Goal: Information Seeking & Learning: Find specific page/section

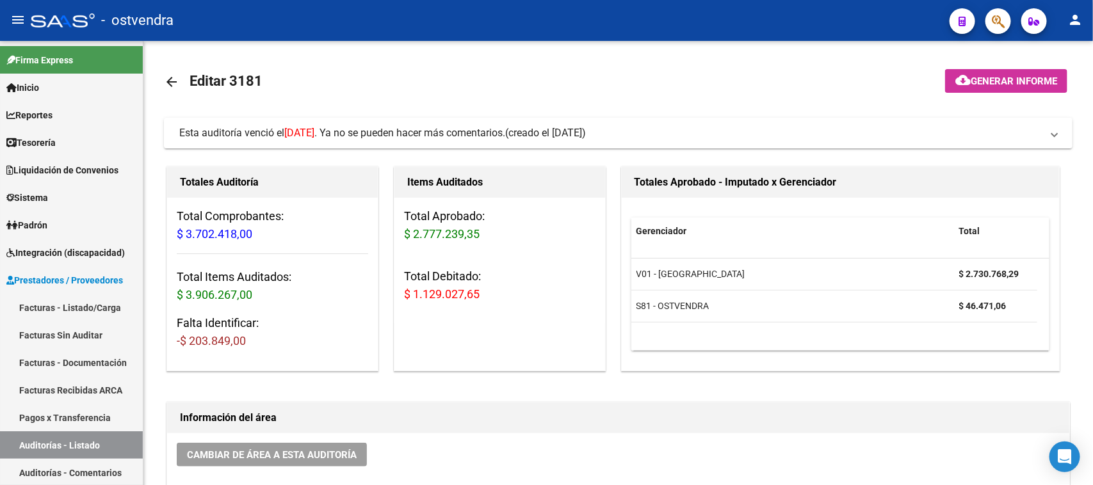
scroll to position [453, 0]
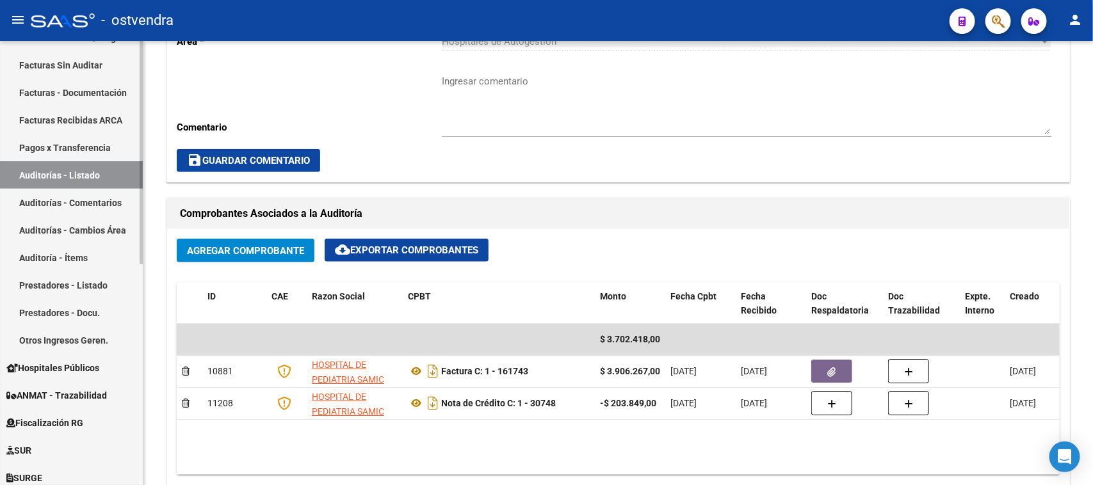
click at [80, 115] on link "Facturas Recibidas ARCA" at bounding box center [71, 120] width 143 height 28
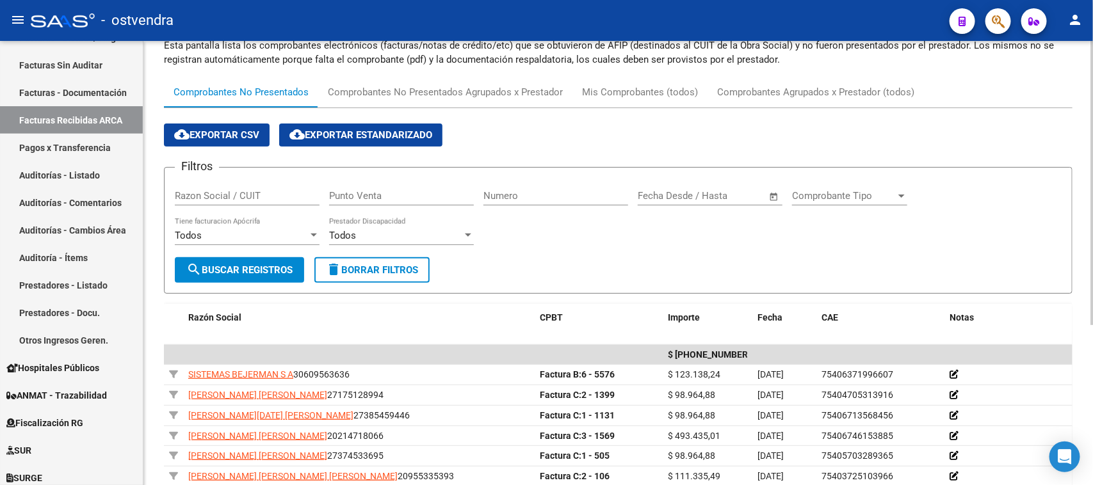
scroll to position [12, 0]
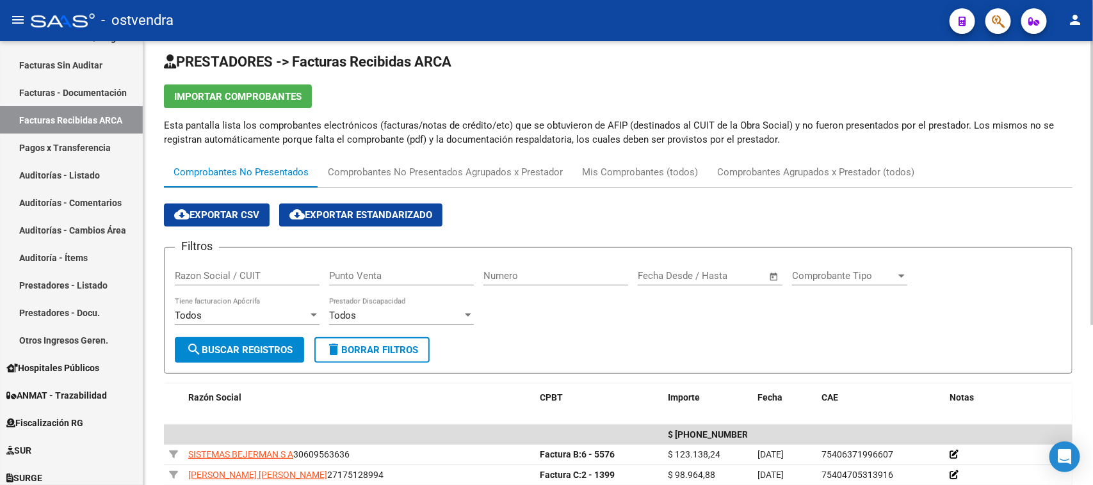
click at [257, 271] on input "Razon Social / CUIT" at bounding box center [247, 276] width 145 height 12
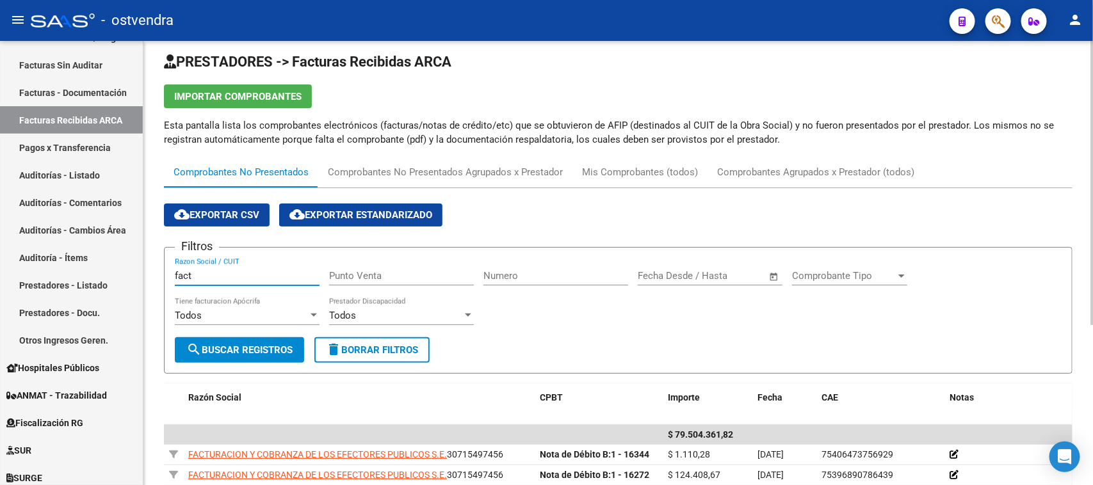
scroll to position [92, 0]
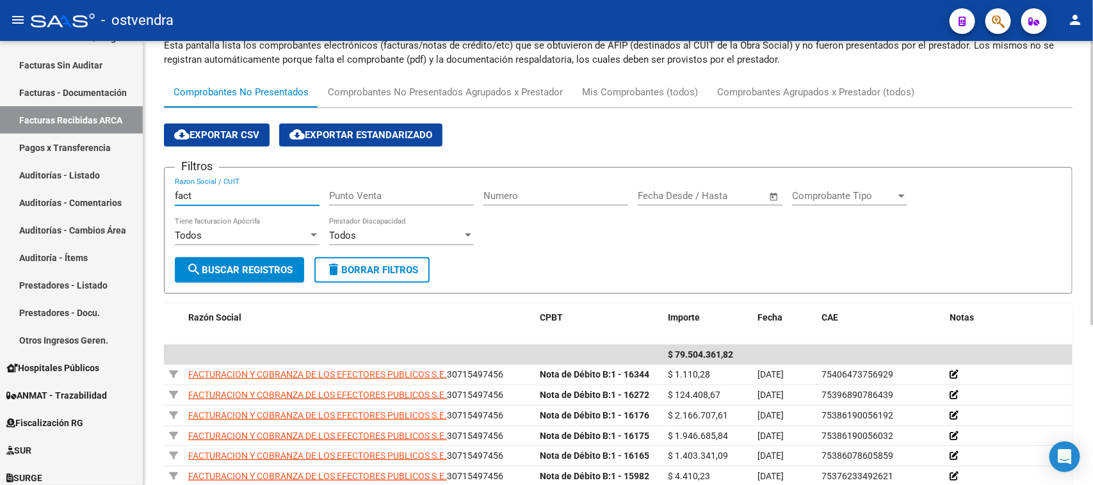
type input "fact"
click at [275, 230] on div "Todos" at bounding box center [241, 236] width 133 height 12
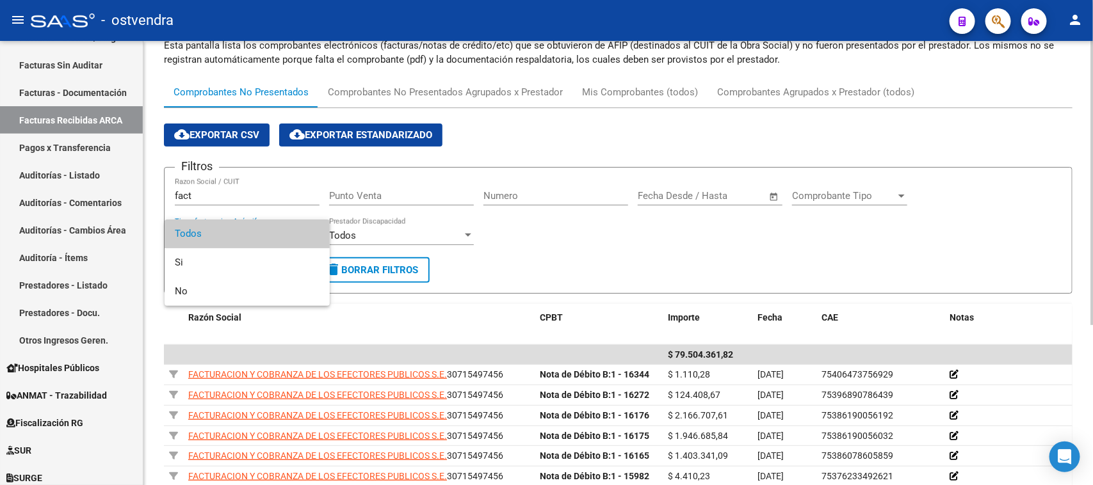
click at [275, 228] on span "Todos" at bounding box center [247, 234] width 145 height 29
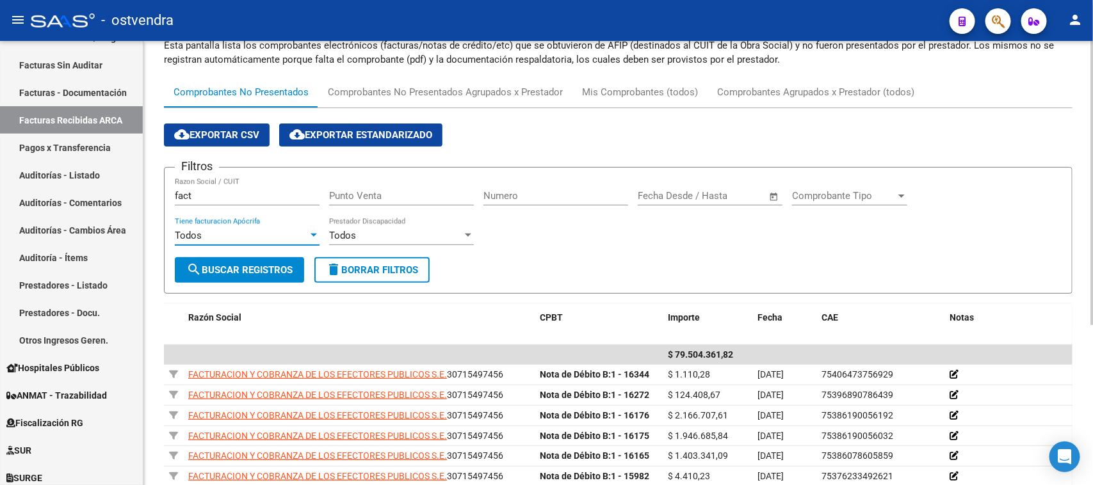
click at [767, 257] on form "Filtros fact Razon Social / CUIT Punto Venta Numero Fecha inicio – Fecha fin Fe…" at bounding box center [618, 230] width 908 height 127
click at [839, 193] on span "Comprobante Tipo" at bounding box center [844, 196] width 104 height 12
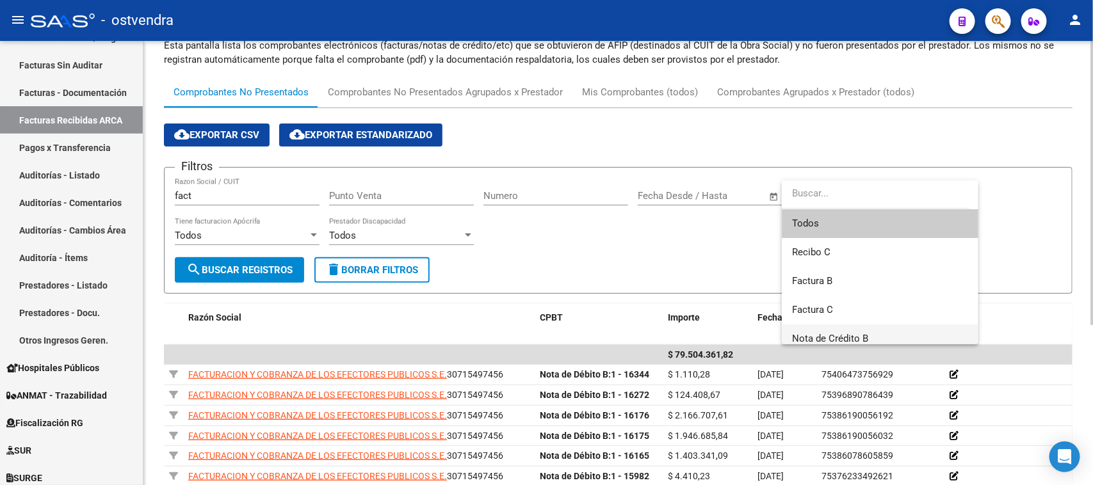
click at [827, 331] on span "Nota de Crédito B" at bounding box center [880, 339] width 176 height 29
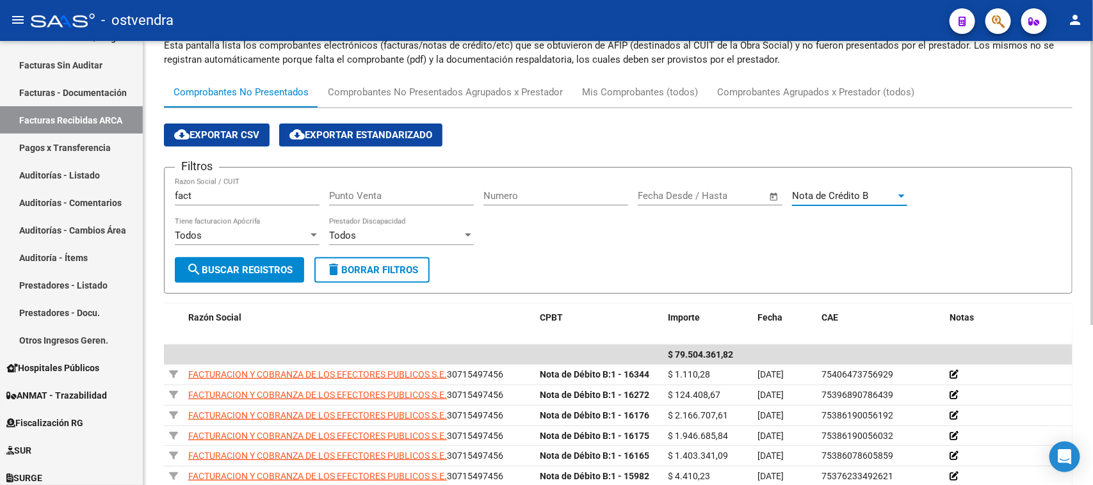
scroll to position [8, 0]
click at [232, 258] on button "search Buscar Registros" at bounding box center [239, 270] width 129 height 26
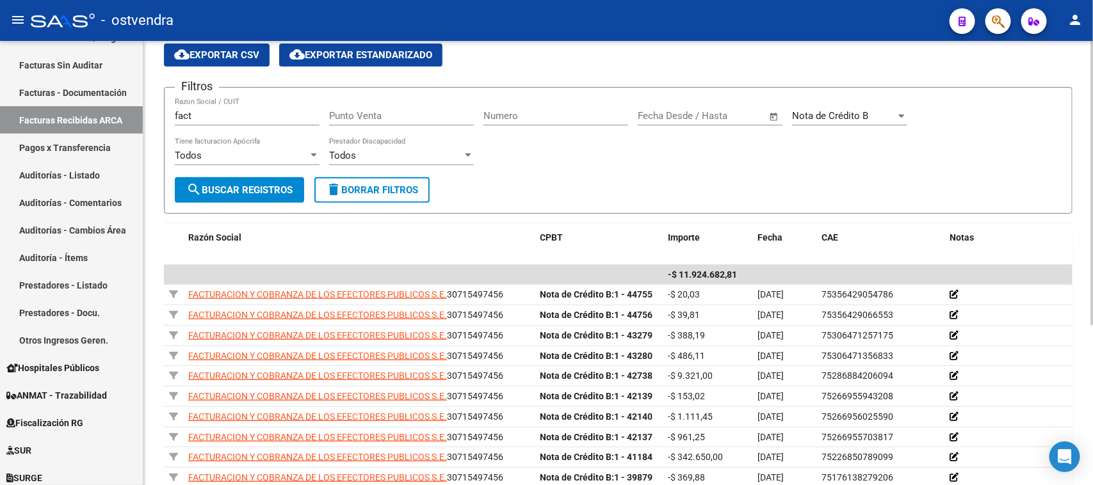
click at [871, 108] on div "Nota de Crédito B Comprobante Tipo" at bounding box center [849, 112] width 115 height 28
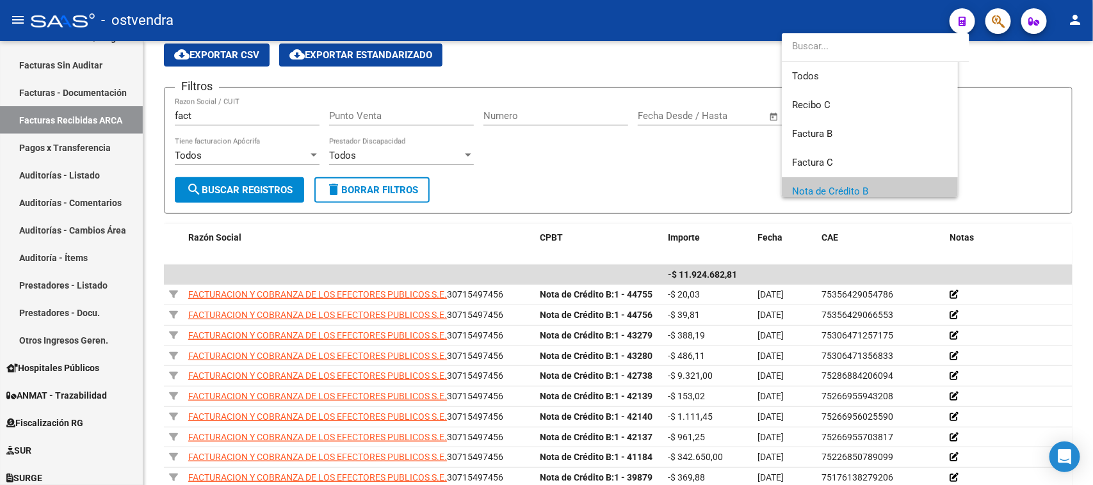
scroll to position [77, 0]
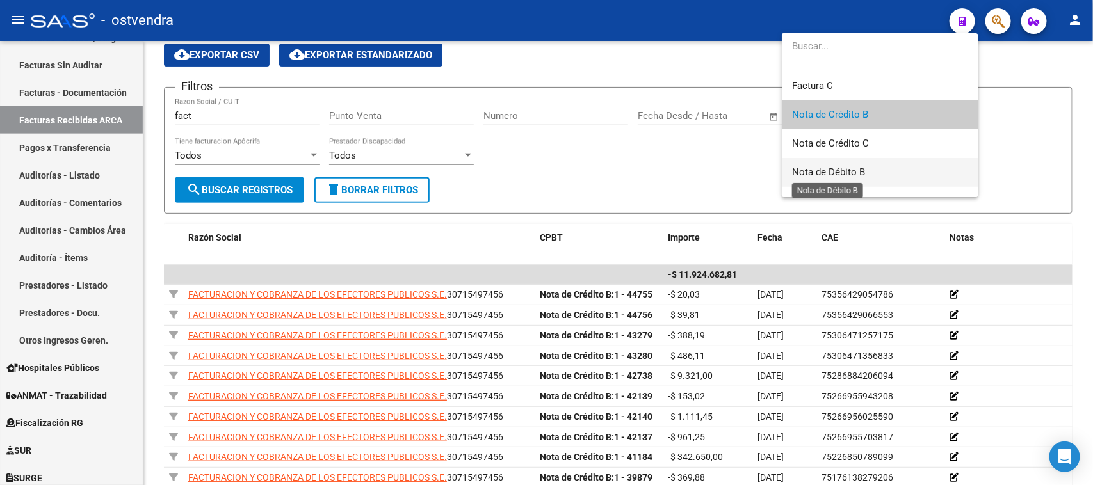
click at [840, 170] on span "Nota de Débito B" at bounding box center [828, 172] width 73 height 12
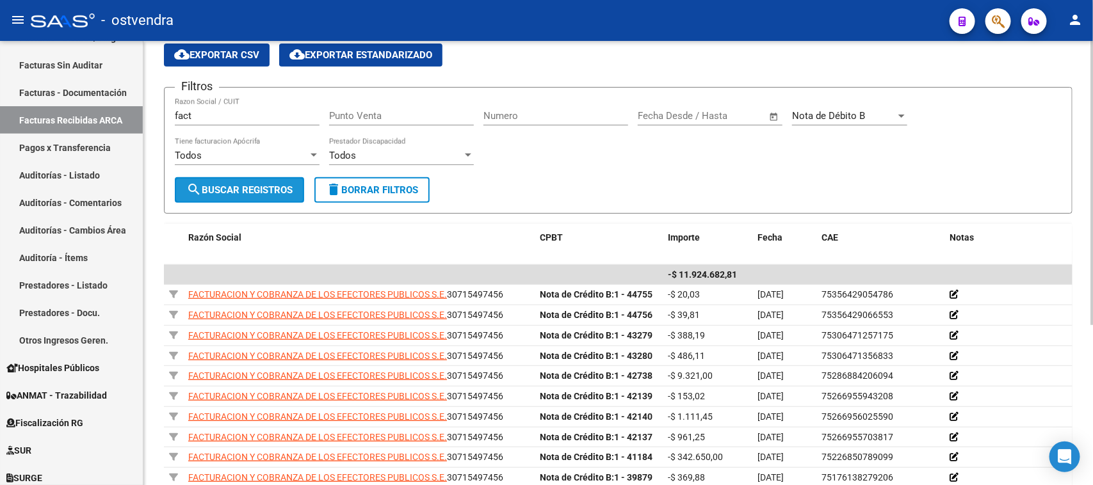
click at [287, 184] on span "search Buscar Registros" at bounding box center [239, 190] width 106 height 12
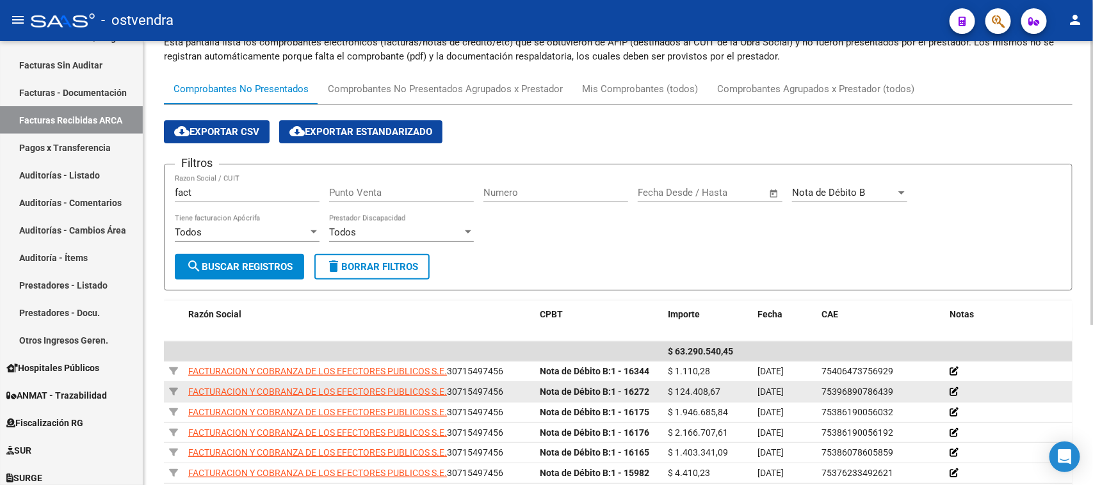
scroll to position [92, 0]
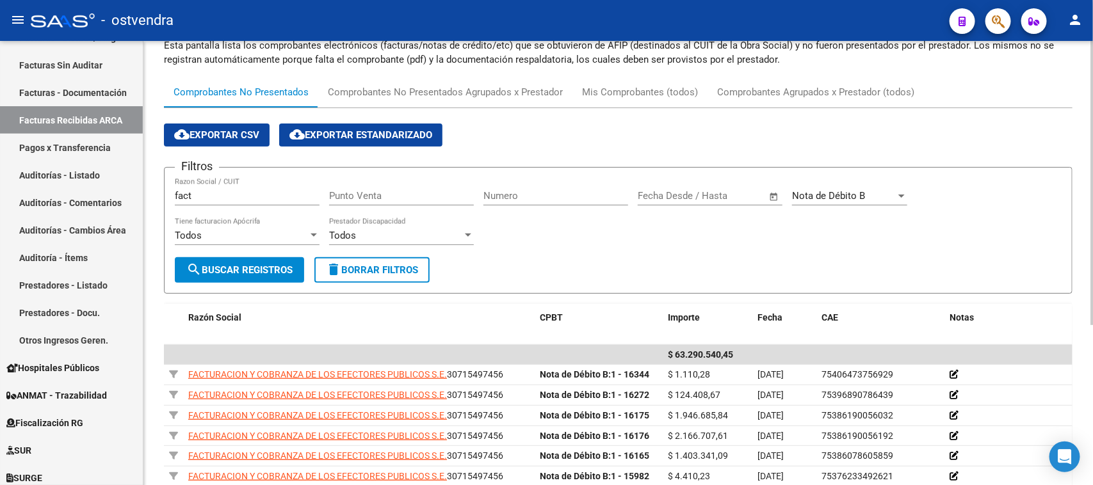
click at [835, 193] on span "Nota de Débito B" at bounding box center [828, 196] width 73 height 12
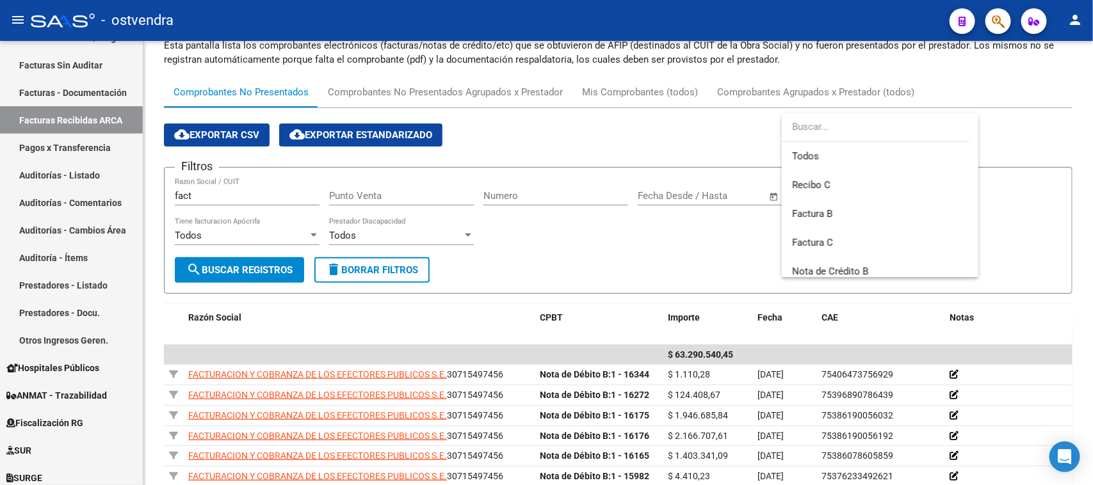
scroll to position [134, 0]
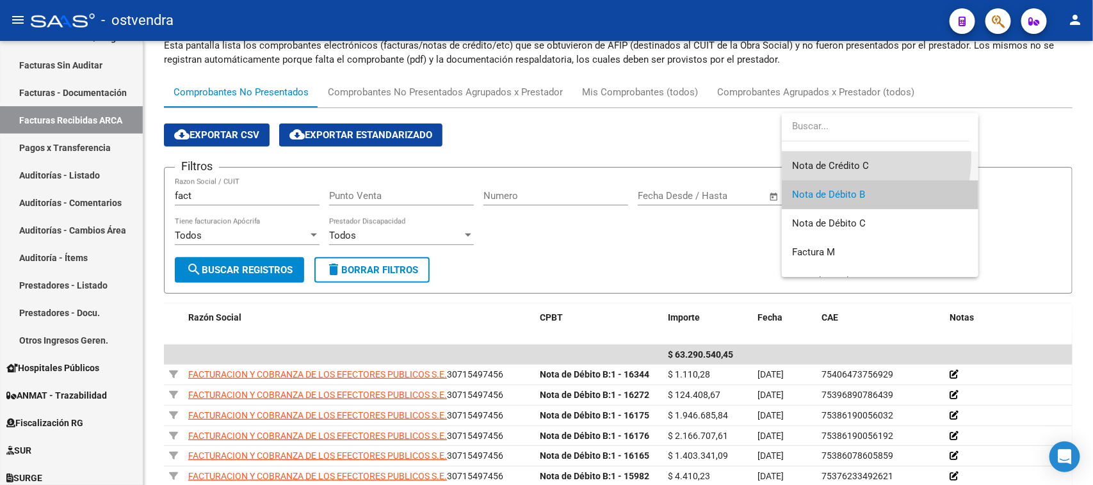
click at [843, 158] on span "Nota de Crédito C" at bounding box center [880, 166] width 176 height 29
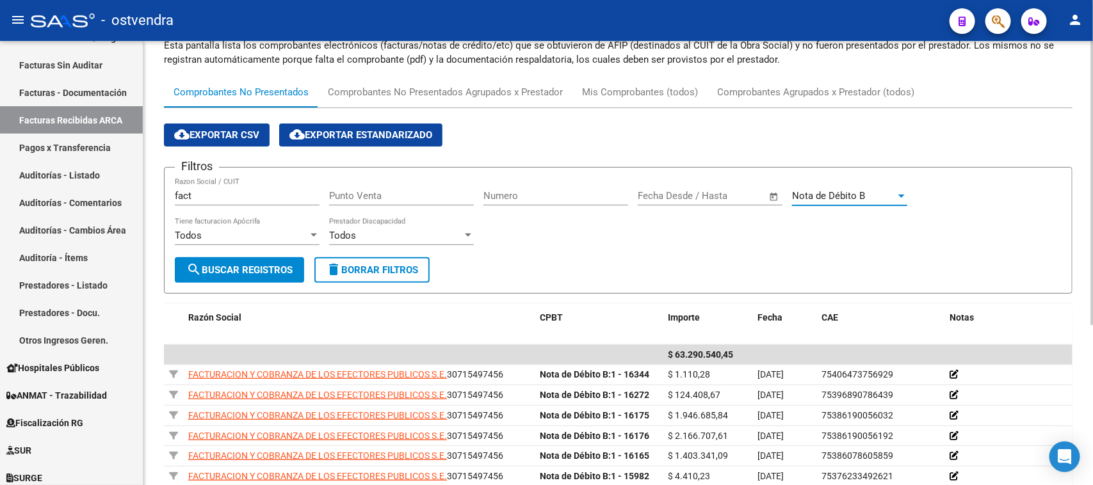
scroll to position [144, 0]
click at [818, 188] on div "Nota de Crédito C Comprobante Tipo" at bounding box center [849, 192] width 115 height 28
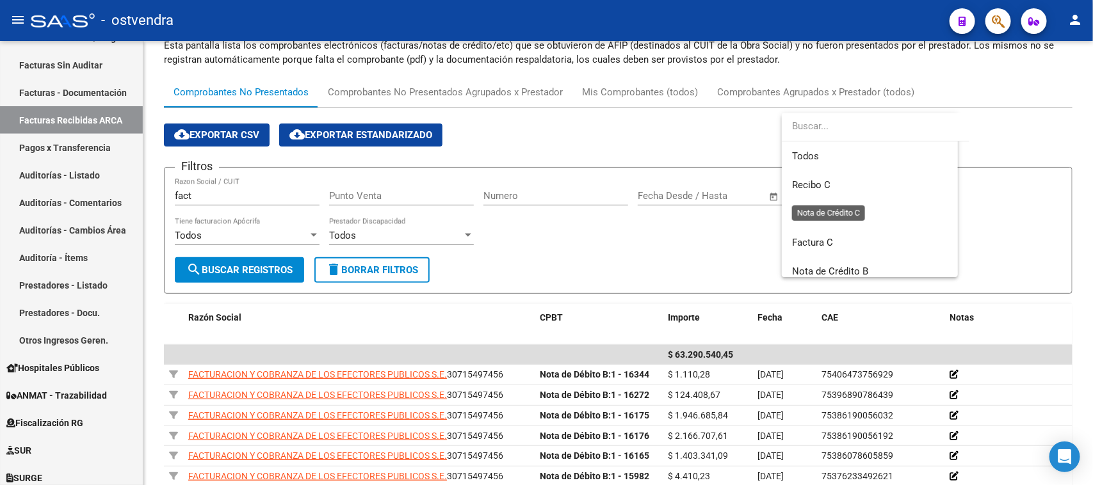
scroll to position [106, 0]
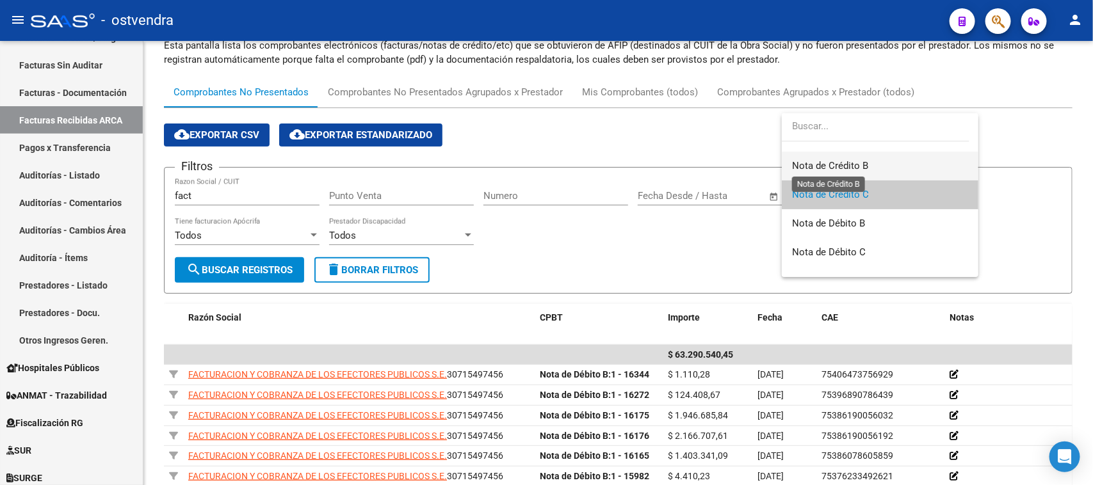
click at [849, 165] on span "Nota de Crédito B" at bounding box center [830, 166] width 76 height 12
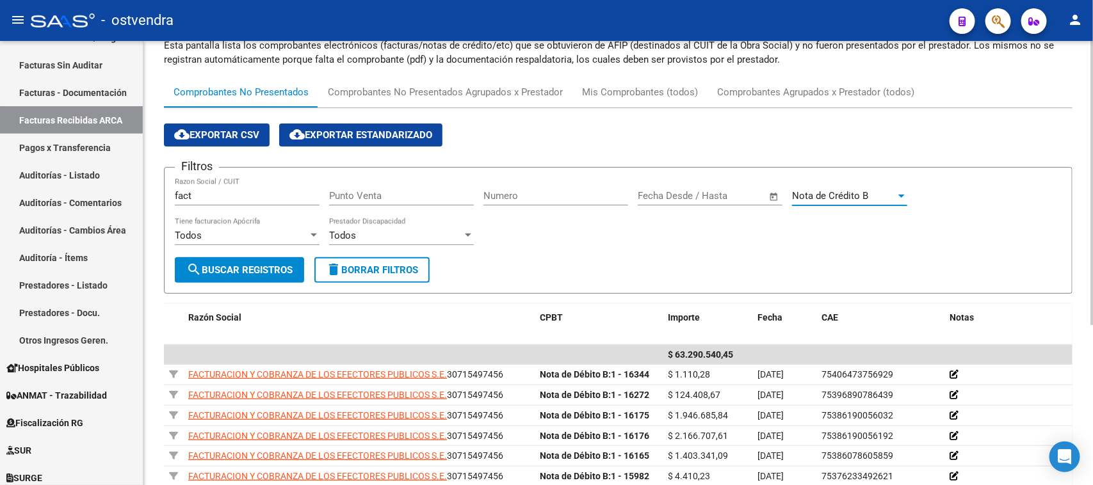
scroll to position [115, 0]
click at [251, 270] on span "search Buscar Registros" at bounding box center [239, 270] width 106 height 12
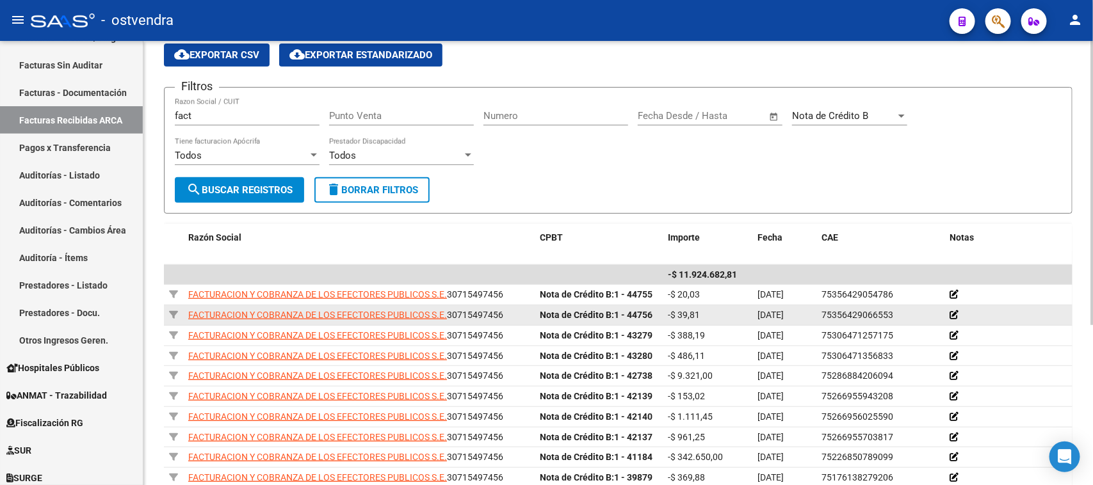
scroll to position [252, 0]
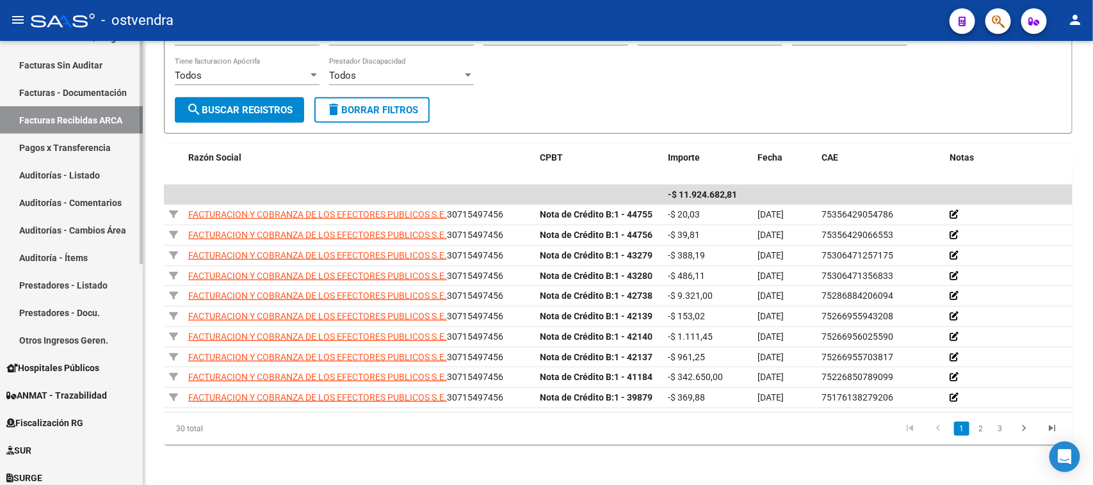
click at [94, 117] on link "Facturas Recibidas ARCA" at bounding box center [71, 120] width 143 height 28
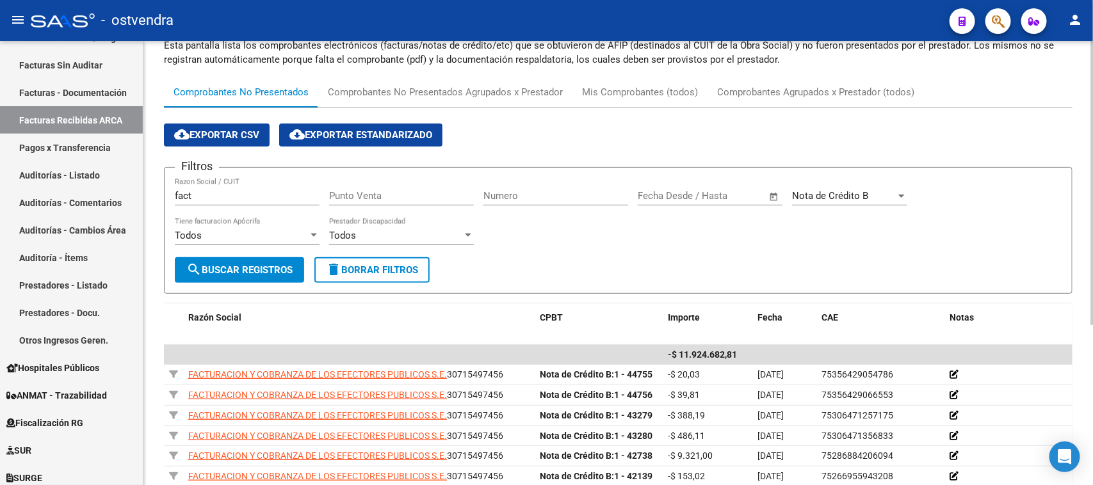
scroll to position [12, 0]
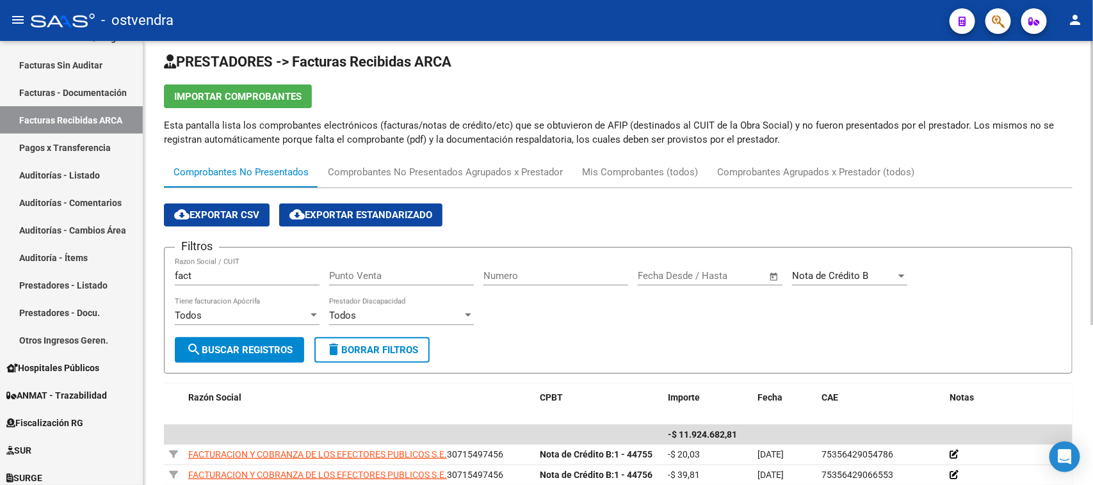
click at [378, 359] on button "delete Borrar Filtros" at bounding box center [371, 350] width 115 height 26
